Goal: Task Accomplishment & Management: Complete application form

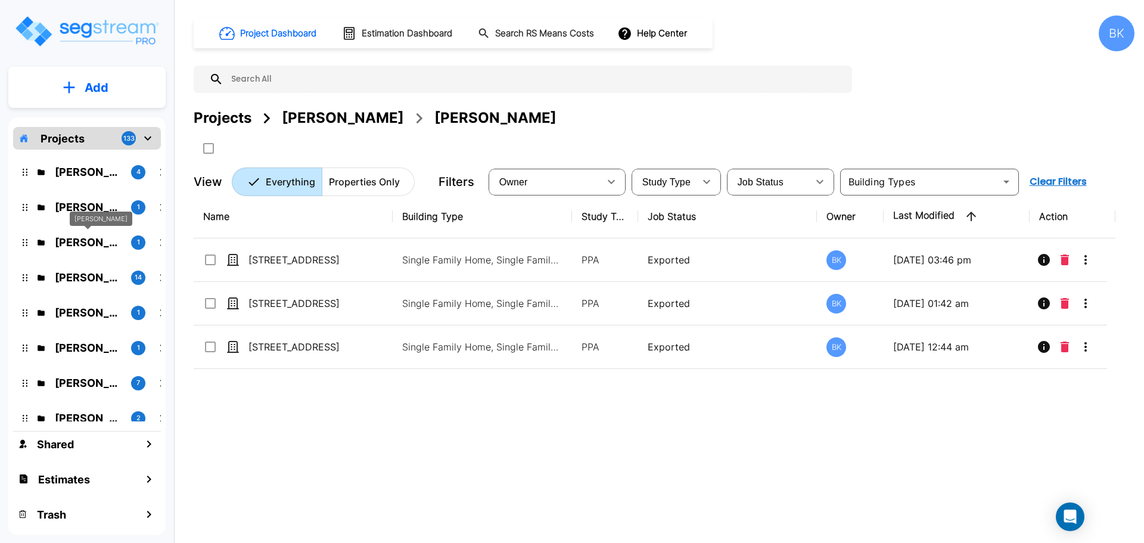
click at [74, 241] on p "[PERSON_NAME]" at bounding box center [88, 242] width 67 height 16
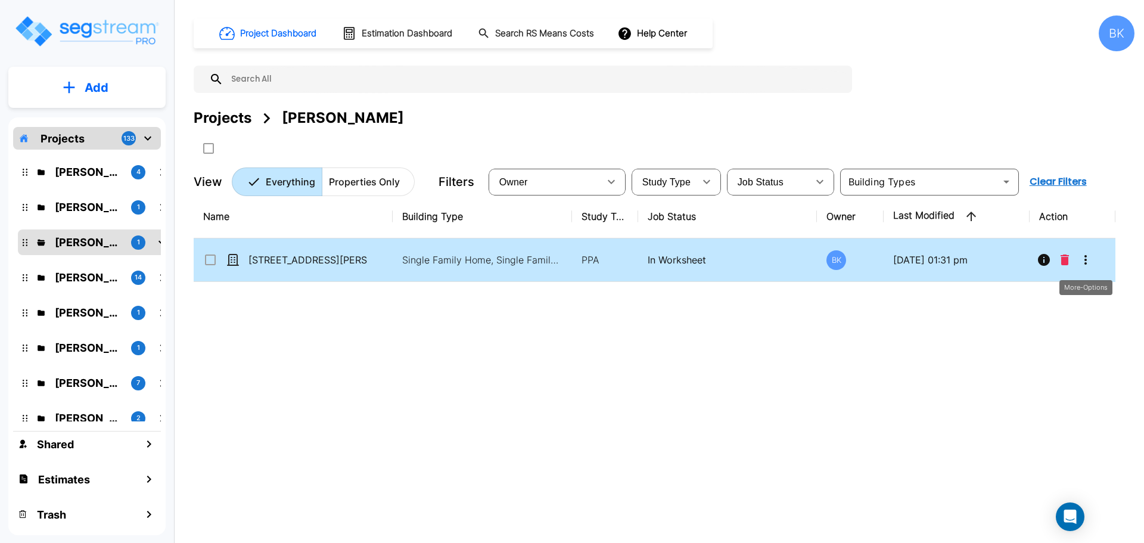
click at [1087, 265] on icon "More-Options" at bounding box center [1085, 260] width 14 height 14
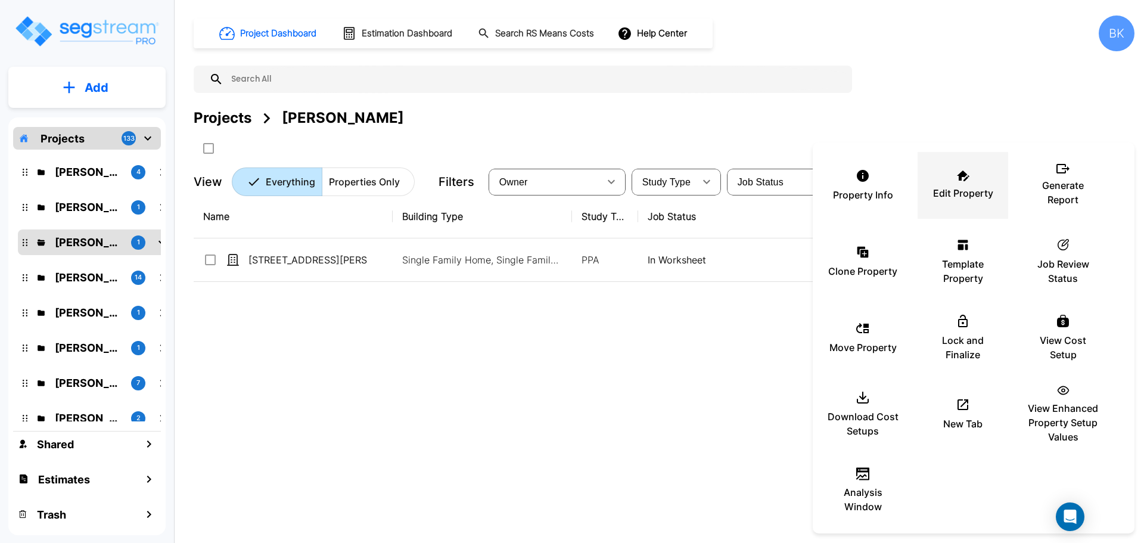
click at [973, 183] on div "Edit Property" at bounding box center [962, 185] width 71 height 60
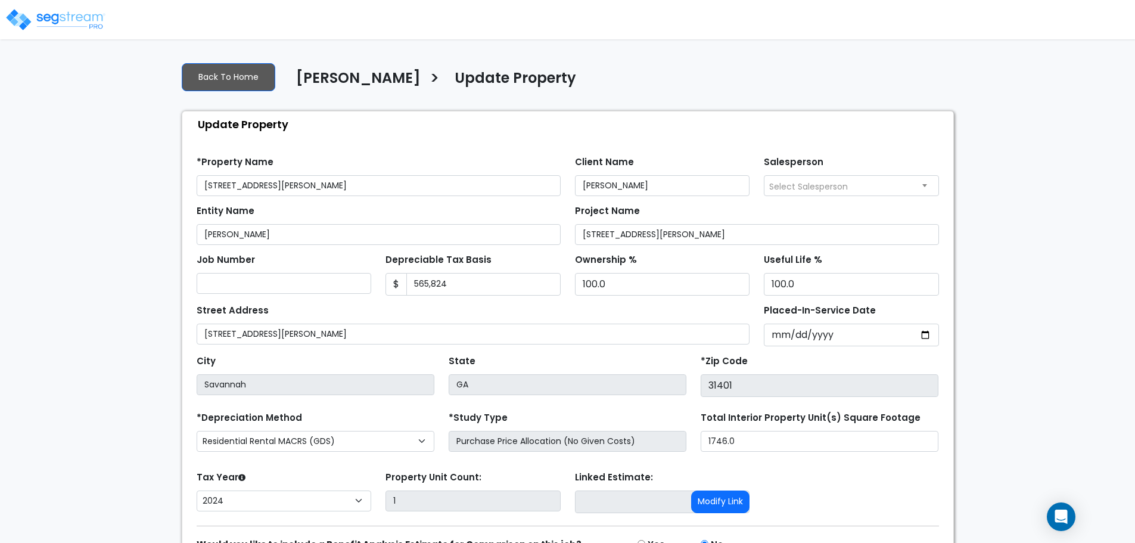
select select "2024"
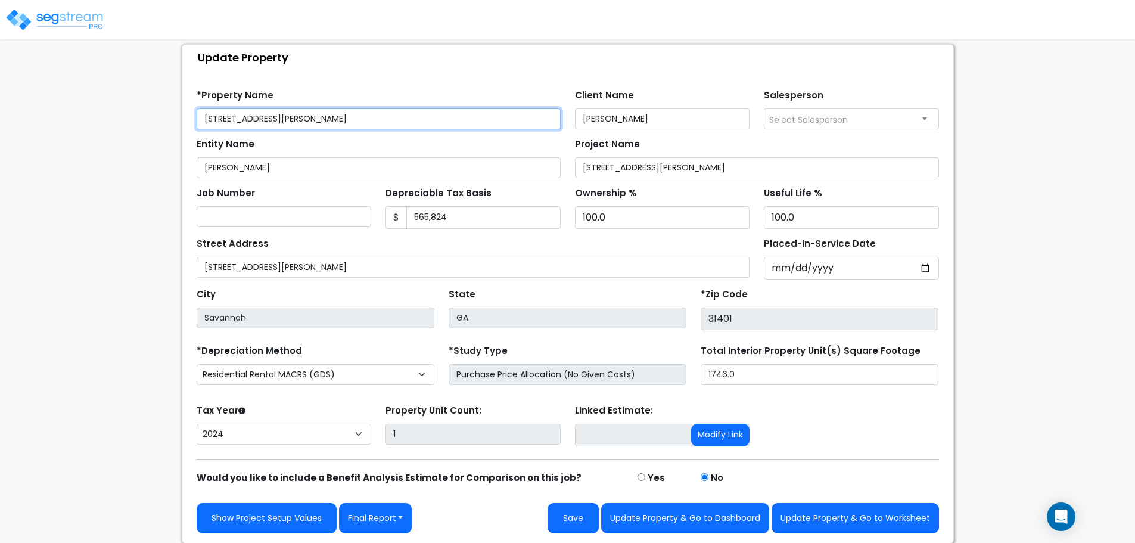
scroll to position [67, 0]
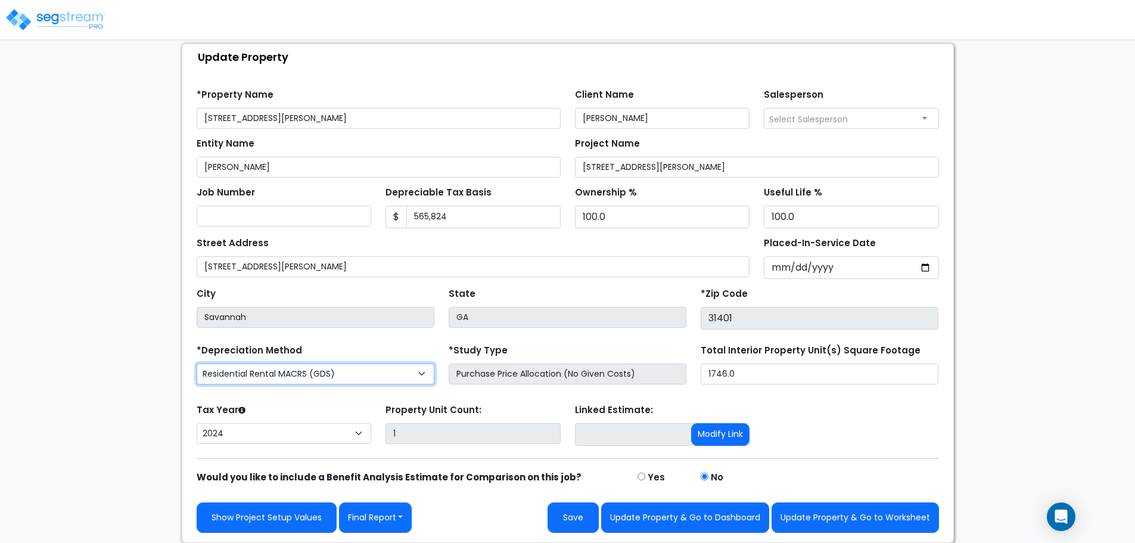
click at [308, 374] on select "Commercial MACRS (GDS) Residential Rental MACRS (GDS) + AmeriSouth Rules Commer…" at bounding box center [316, 373] width 238 height 21
click at [376, 371] on select "Commercial MACRS (GDS) Residential Rental MACRS (GDS) + AmeriSouth Rules Commer…" at bounding box center [316, 373] width 238 height 21
select select "RRM(+AR_1"
click at [359, 374] on select "Commercial MACRS (GDS) Residential Rental MACRS (GDS) + AmeriSouth Rules Commer…" at bounding box center [316, 373] width 238 height 21
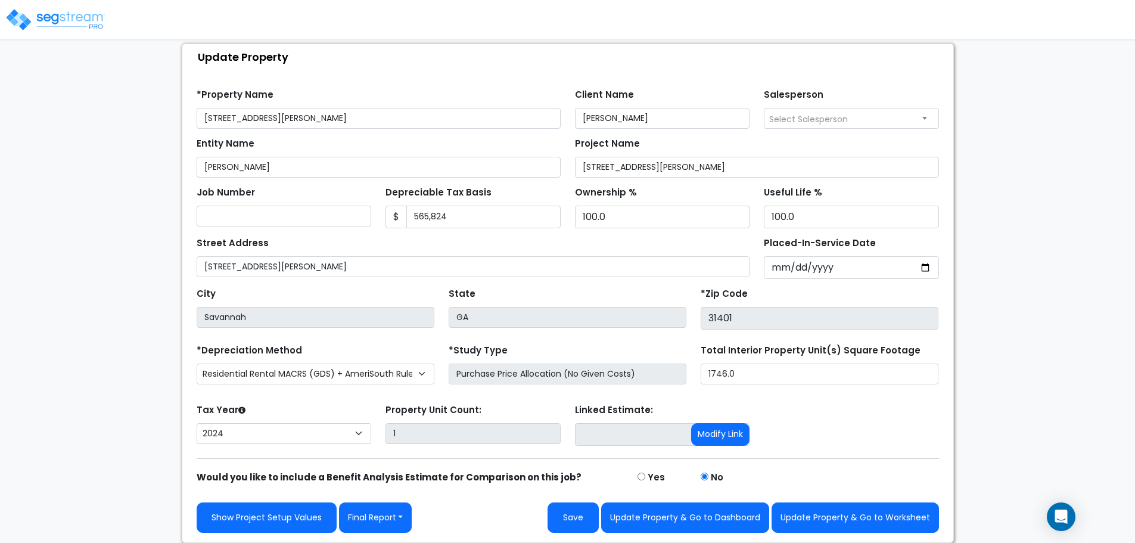
click at [82, 377] on div "We are Building your Property. So please grab a coffee and let us do the heavy …" at bounding box center [567, 264] width 1135 height 558
click at [337, 375] on select "Commercial MACRS (GDS) Residential Rental MACRS (GDS) + AmeriSouth Rules Commer…" at bounding box center [316, 373] width 238 height 21
click at [197, 363] on select "Commercial MACRS (GDS) Residential Rental MACRS (GDS) + AmeriSouth Rules Commer…" at bounding box center [316, 373] width 238 height 21
click at [879, 517] on button "Update Property & Go to Worksheet" at bounding box center [855, 517] width 167 height 30
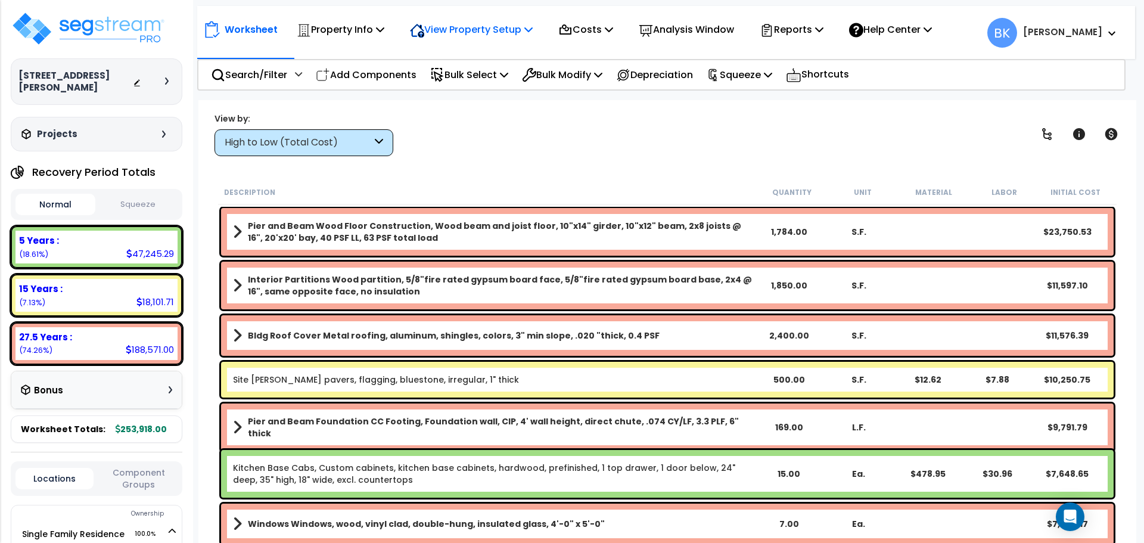
click at [519, 22] on p "View Property Setup" at bounding box center [471, 29] width 123 height 16
click at [481, 80] on link "View Questionnaire" at bounding box center [463, 82] width 118 height 24
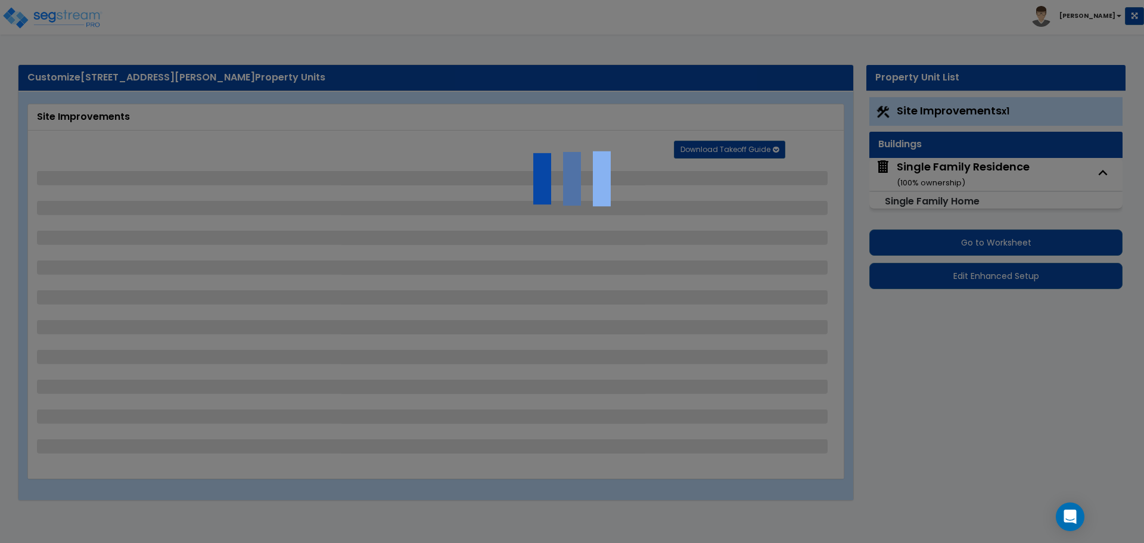
select select "2"
select select "4"
select select "2"
select select "1"
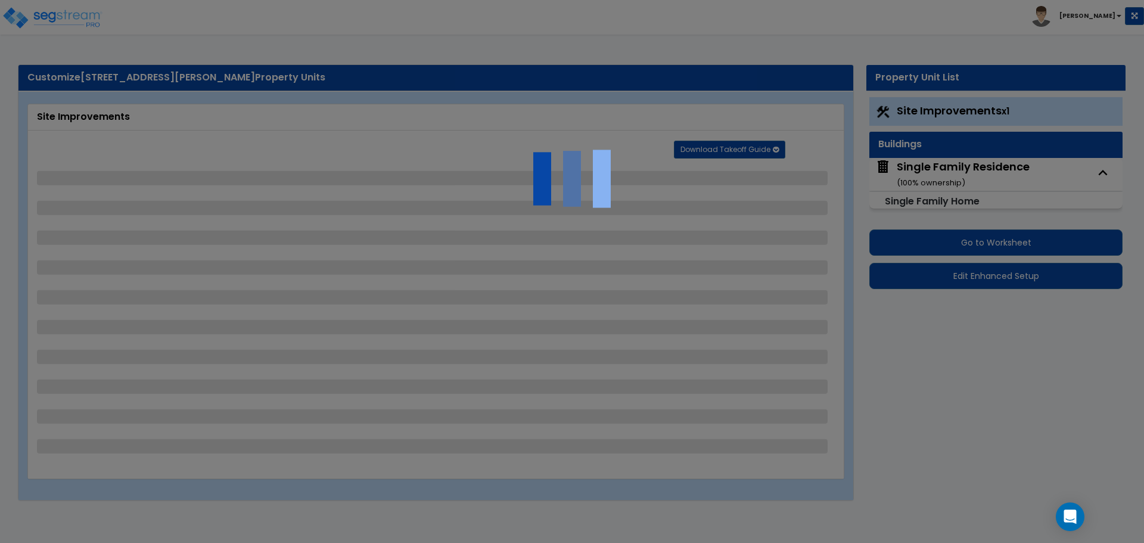
select select "2"
select select "8"
select select "5"
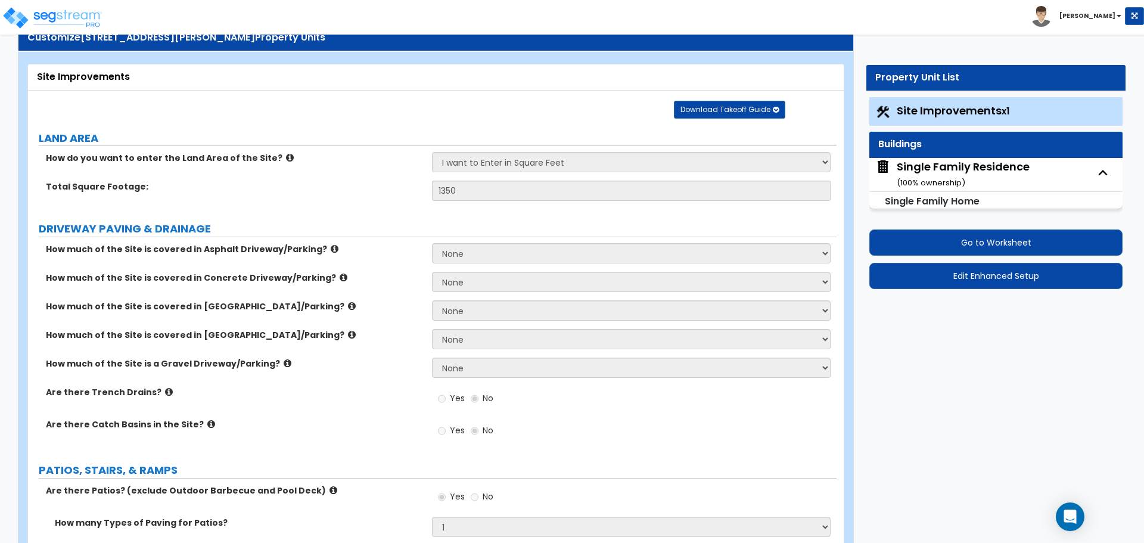
scroll to position [79, 0]
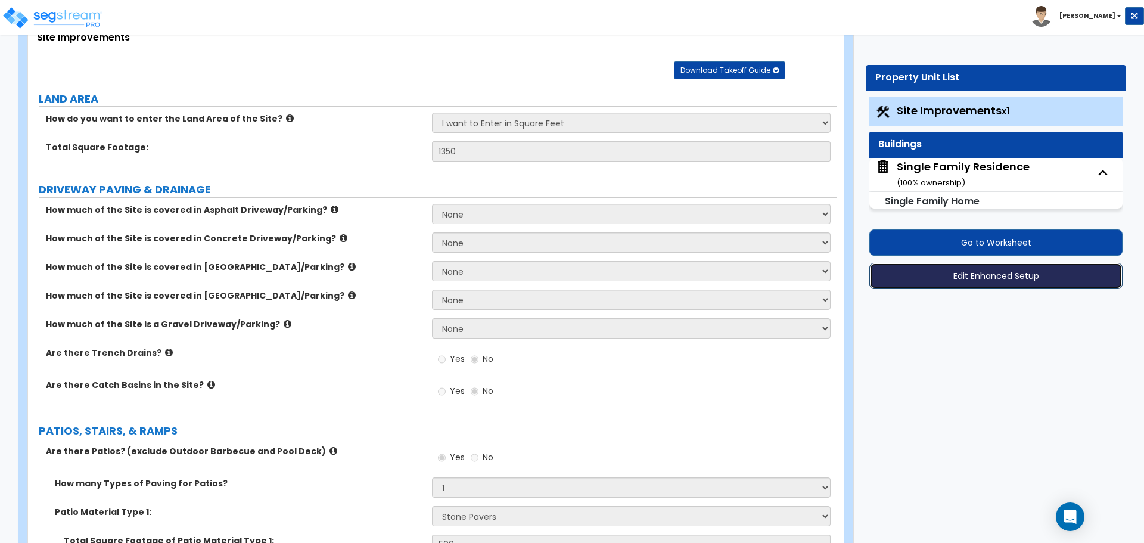
click at [962, 276] on button "Edit Enhanced Setup" at bounding box center [995, 276] width 253 height 26
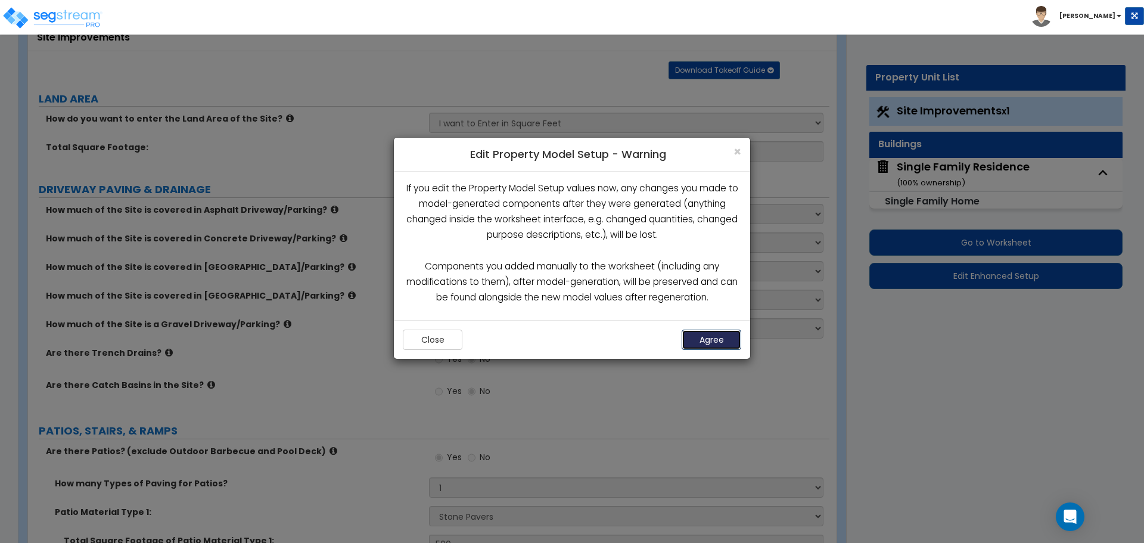
click at [719, 335] on button "Agree" at bounding box center [712, 339] width 60 height 20
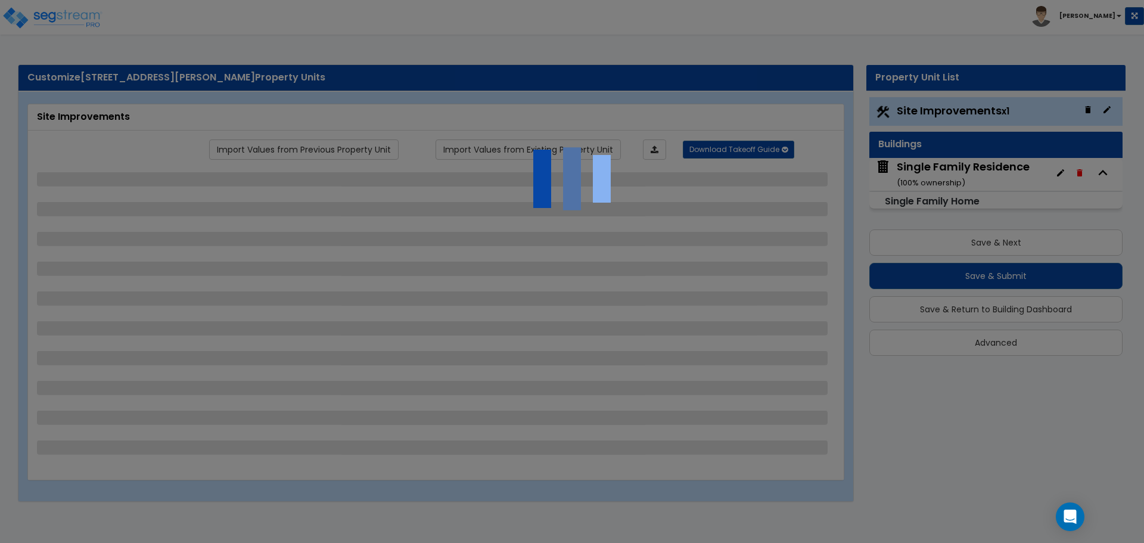
select select "2"
select select "4"
select select "2"
select select "1"
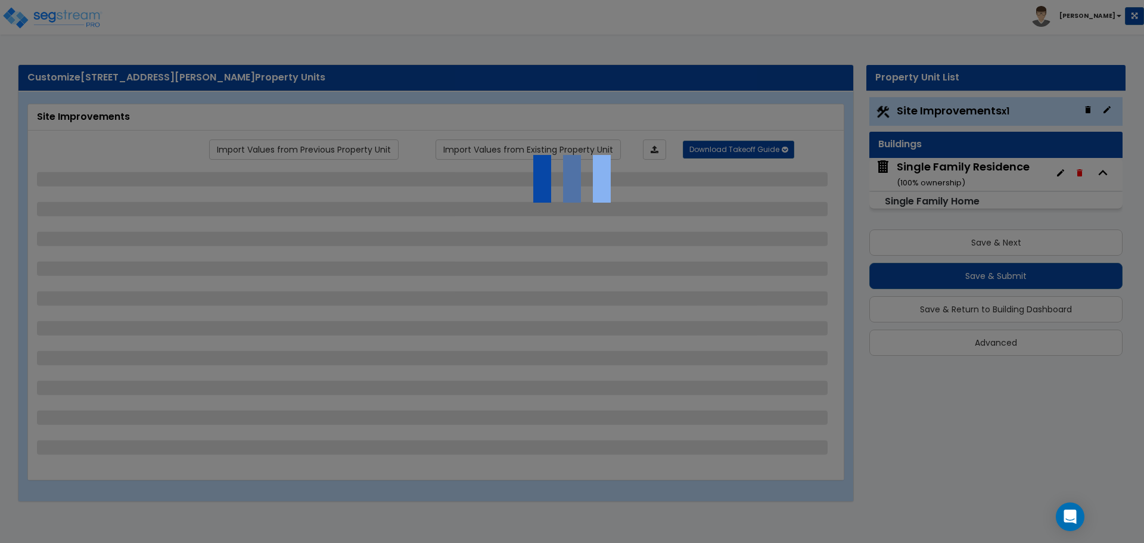
select select "2"
select select "8"
select select "5"
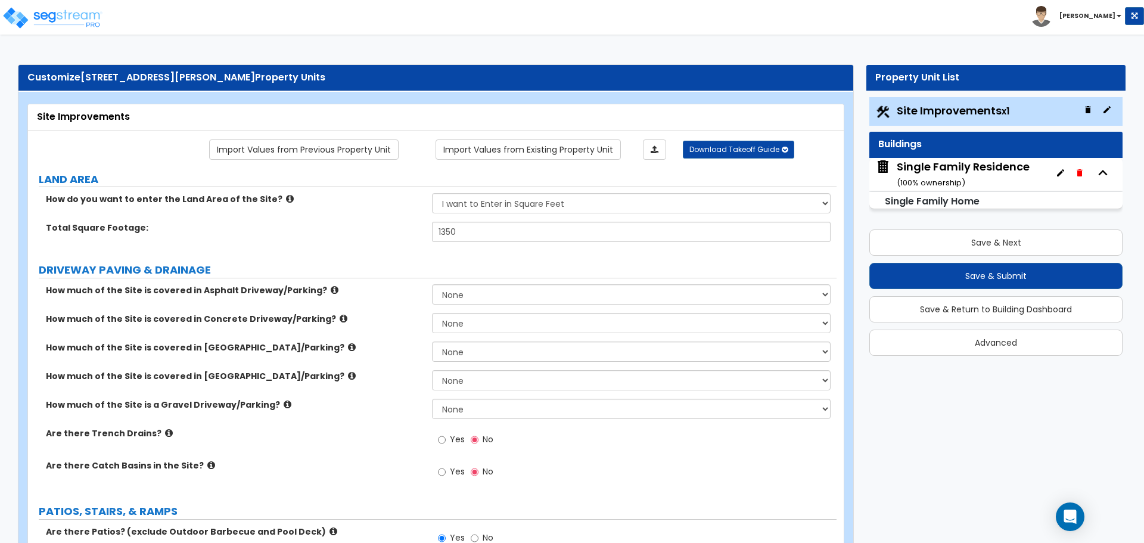
drag, startPoint x: 251, startPoint y: 0, endPoint x: 444, endPoint y: 24, distance: 194.0
click at [444, 24] on div "Toggle navigation [PERSON_NAME]" at bounding box center [572, 17] width 1144 height 35
